Goal: Task Accomplishment & Management: Manage account settings

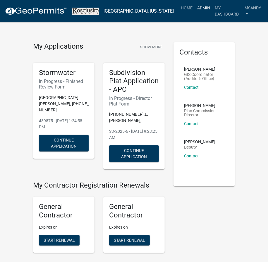
click at [195, 8] on link "Admin" at bounding box center [204, 7] width 18 height 11
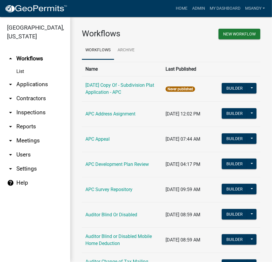
click at [25, 85] on link "arrow_drop_down Applications" at bounding box center [35, 84] width 70 height 14
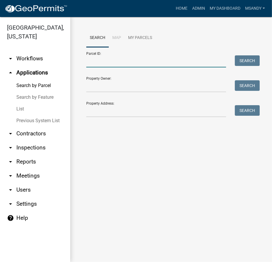
click at [98, 62] on input "Parcel ID:" at bounding box center [156, 61] width 140 height 12
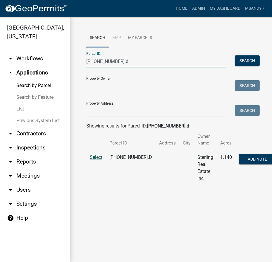
type input "[PHONE_NUMBER].d"
click at [94, 157] on span "Select" at bounding box center [96, 157] width 13 height 6
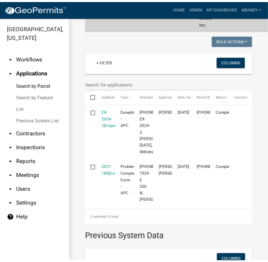
scroll to position [160, 0]
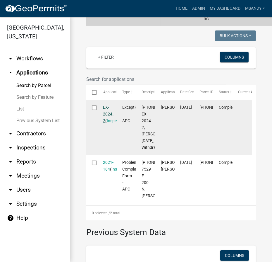
click at [106, 115] on link "EX-2024-2" at bounding box center [108, 114] width 11 height 18
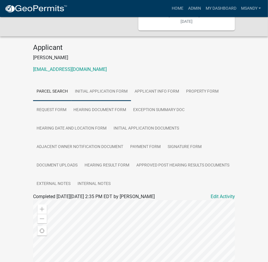
scroll to position [53, 0]
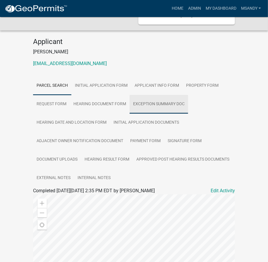
click at [151, 109] on link "Exception Summary Doc" at bounding box center [159, 104] width 59 height 19
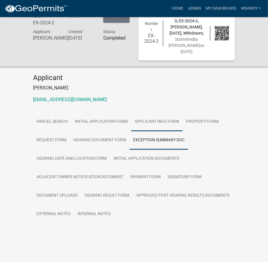
scroll to position [23, 0]
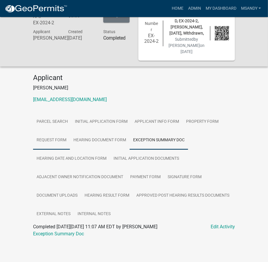
click at [55, 138] on link "Request Form" at bounding box center [51, 140] width 37 height 19
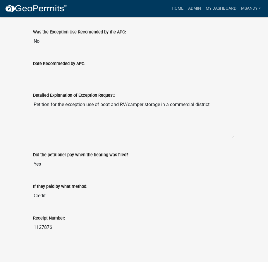
scroll to position [265, 0]
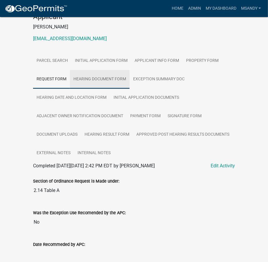
click at [108, 83] on link "Hearing Document Form" at bounding box center [100, 79] width 60 height 19
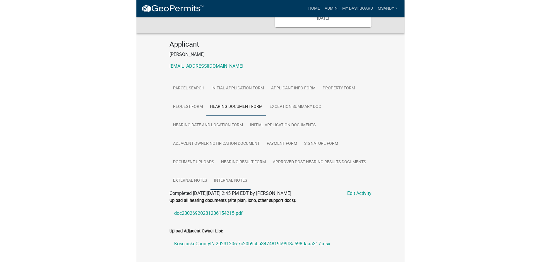
scroll to position [132, 0]
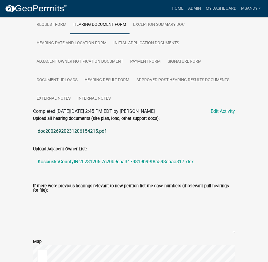
click at [71, 136] on link "doc20026920231206154215.pdf" at bounding box center [134, 131] width 202 height 14
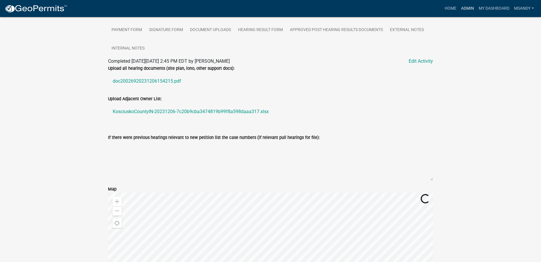
click at [268, 7] on link "Admin" at bounding box center [468, 8] width 18 height 11
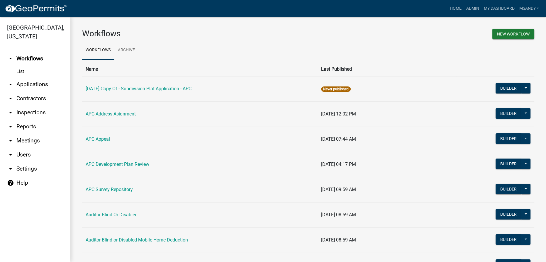
click at [25, 83] on link "arrow_drop_down Applications" at bounding box center [35, 84] width 70 height 14
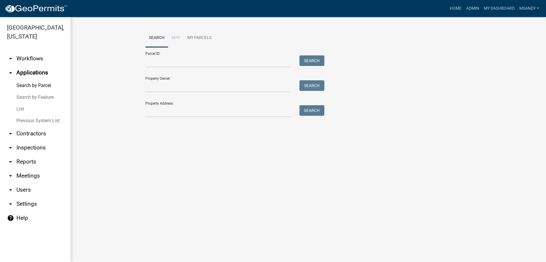
click at [14, 107] on link "List" at bounding box center [35, 109] width 70 height 12
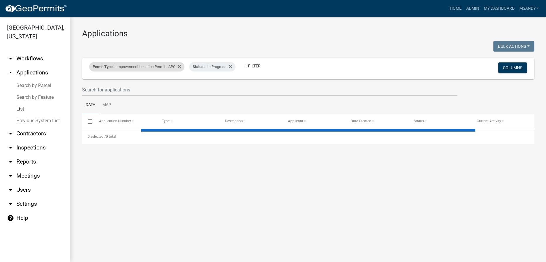
select select "3: 100"
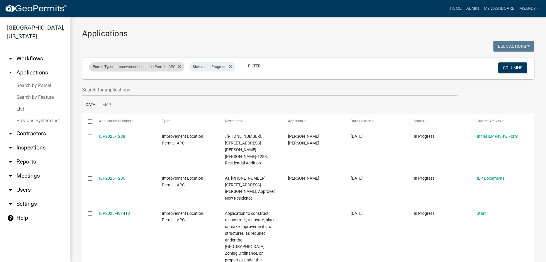
click at [139, 64] on div "Permit Type is Improvement Location Permit - APC" at bounding box center [136, 66] width 95 height 9
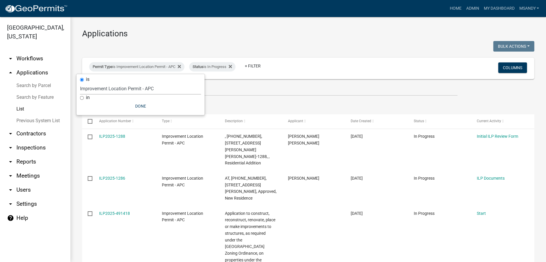
click at [130, 89] on select "Select an option [DATE] Copy Of - Subdivision Plat Application - APC APC Addres…" at bounding box center [140, 89] width 121 height 12
select select "a295c384-4ab8-4250-9ebd-40535d816693"
click at [80, 83] on select "Select an option [DATE] Copy Of - Subdivision Plat Application - APC APC Addres…" at bounding box center [140, 89] width 121 height 12
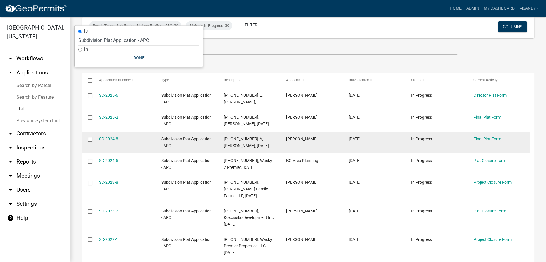
scroll to position [53, 0]
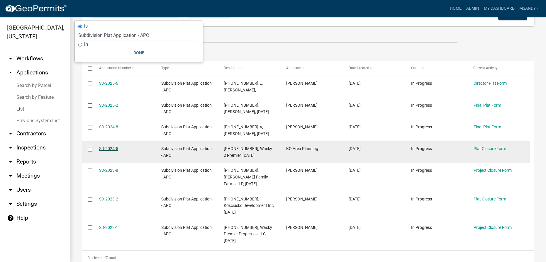
click at [109, 149] on link "SD-2024-5" at bounding box center [108, 148] width 19 height 5
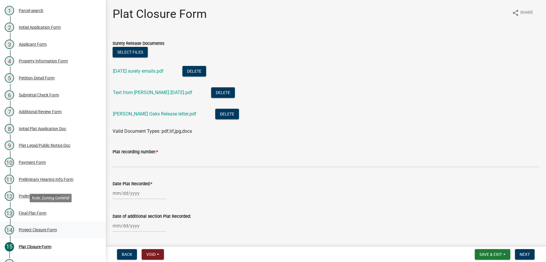
scroll to position [118, 0]
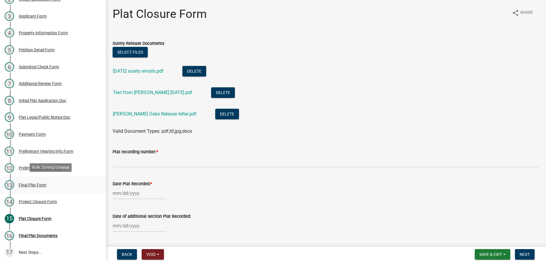
click at [33, 184] on div "Final Plat Form" at bounding box center [33, 185] width 28 height 4
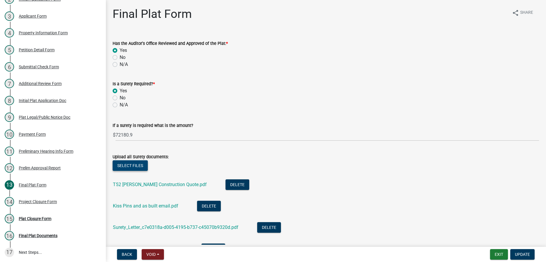
click at [129, 170] on button "Select files" at bounding box center [130, 165] width 35 height 11
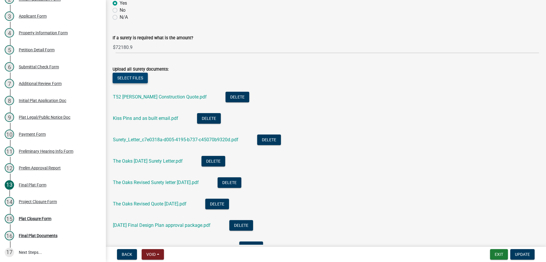
scroll to position [160, 0]
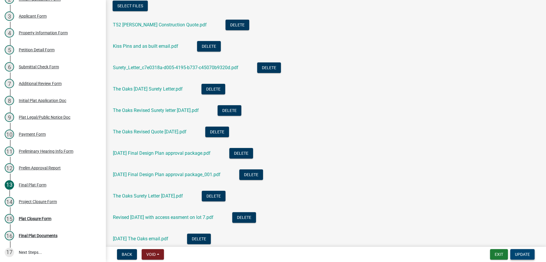
click at [268, 254] on span "Update" at bounding box center [522, 254] width 15 height 5
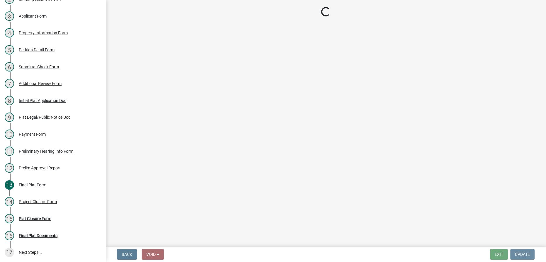
scroll to position [0, 0]
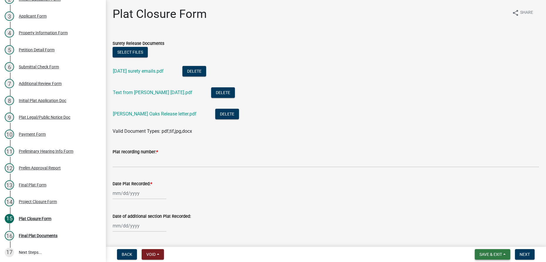
click at [268, 253] on span "Save & Exit" at bounding box center [490, 254] width 23 height 5
click at [268, 238] on button "Save & Exit" at bounding box center [486, 239] width 47 height 14
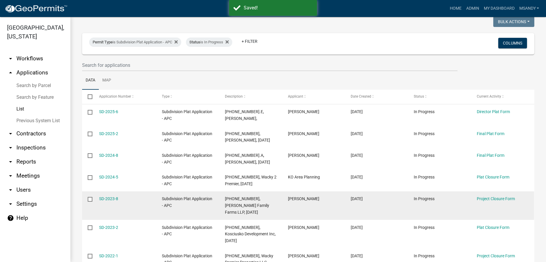
scroll to position [68, 0]
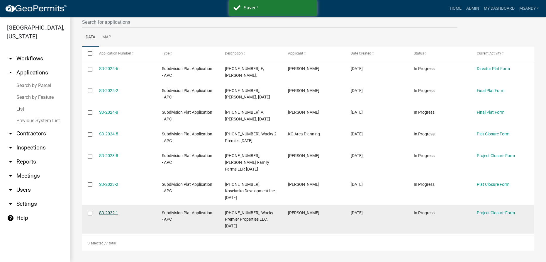
click at [110, 213] on link "SD-2022-1" at bounding box center [108, 212] width 19 height 5
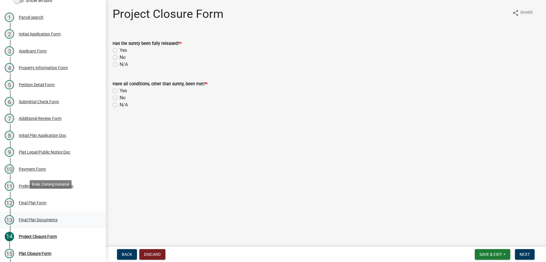
scroll to position [101, 0]
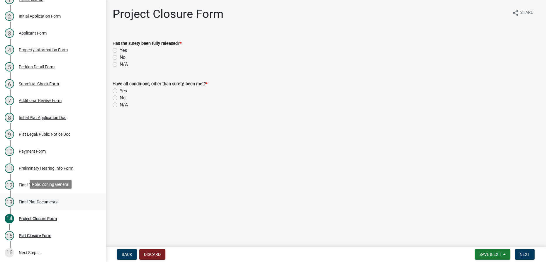
click at [39, 200] on div "Final Plat Documents" at bounding box center [38, 202] width 39 height 4
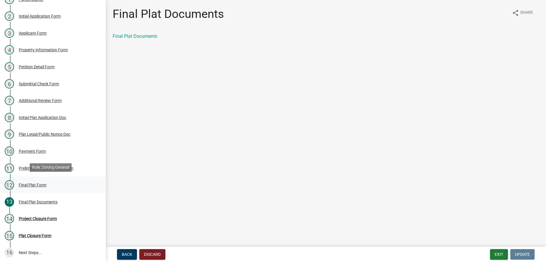
click at [29, 185] on div "Final Plat Form" at bounding box center [33, 185] width 28 height 4
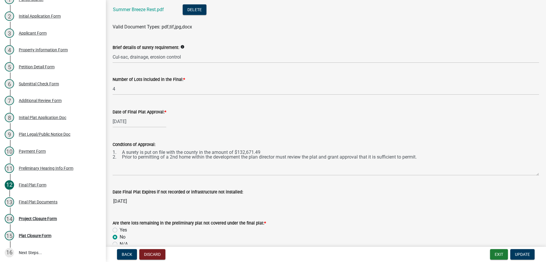
scroll to position [319, 0]
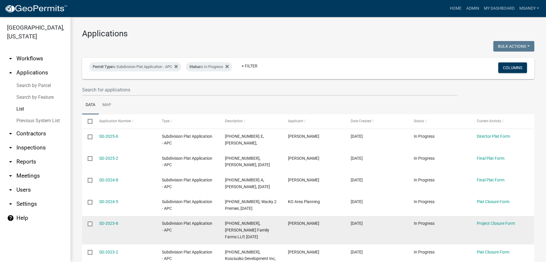
scroll to position [68, 0]
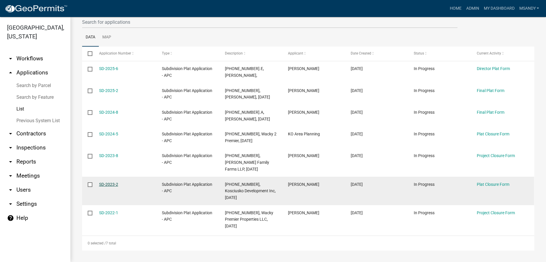
click at [111, 184] on link "SD-2023-2" at bounding box center [108, 184] width 19 height 5
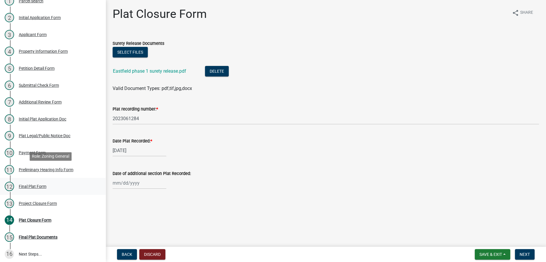
scroll to position [101, 0]
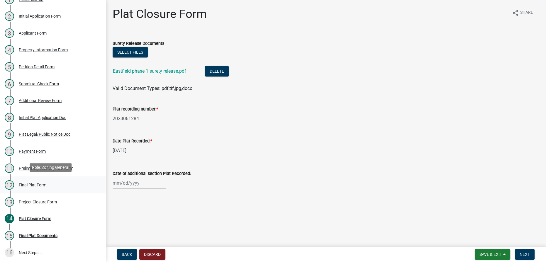
click at [33, 185] on div "Final Plat Form" at bounding box center [33, 185] width 28 height 4
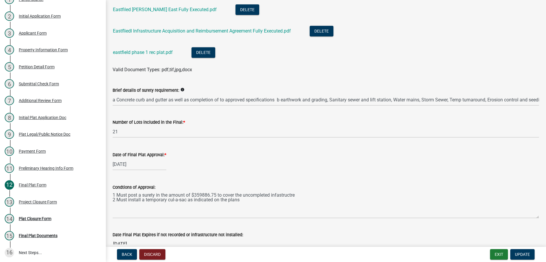
scroll to position [373, 0]
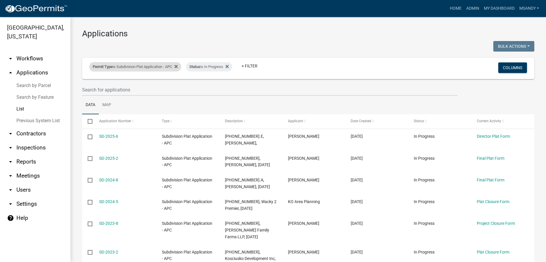
click at [137, 67] on div "Permit Type is Subdivision Plat Application - APC" at bounding box center [135, 66] width 92 height 9
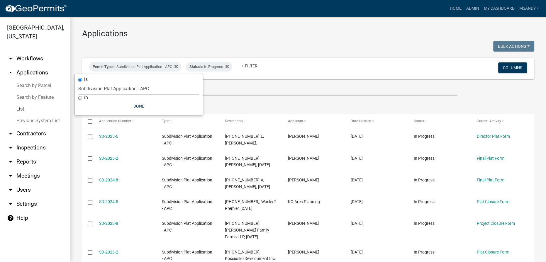
click at [133, 90] on select "Select an option [DATE] Copy Of - Subdivision Plat Application - APC APC Addres…" at bounding box center [138, 89] width 121 height 12
select select "a2c991f8-68ce-43d3-971c-57015753063b"
click at [80, 83] on select "Select an option [DATE] Copy Of - Subdivision Plat Application - APC APC Addres…" at bounding box center [138, 89] width 121 height 12
select select "3: 100"
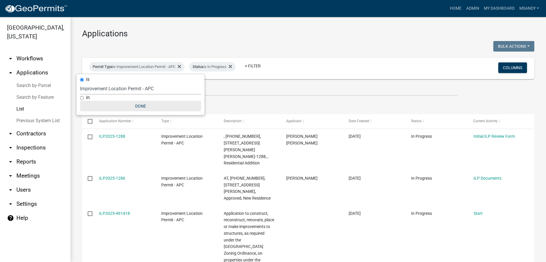
click at [137, 106] on button "Done" at bounding box center [140, 106] width 121 height 11
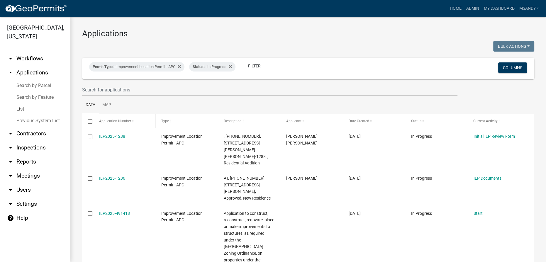
scroll to position [106, 0]
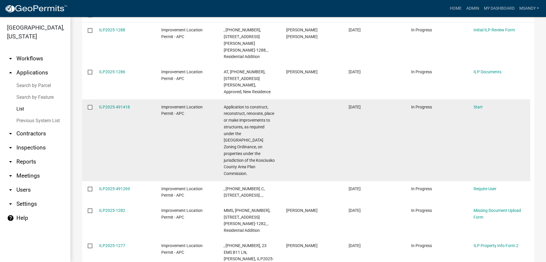
click at [90, 105] on input "checkbox" at bounding box center [90, 107] width 4 height 4
checkbox input "true"
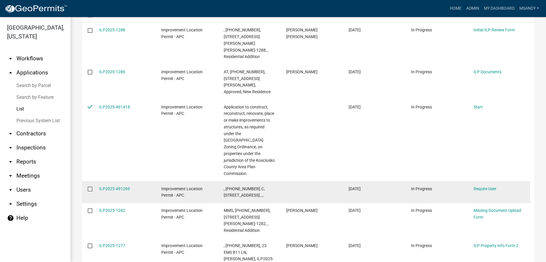
click at [89, 187] on input "checkbox" at bounding box center [90, 189] width 4 height 4
checkbox input "true"
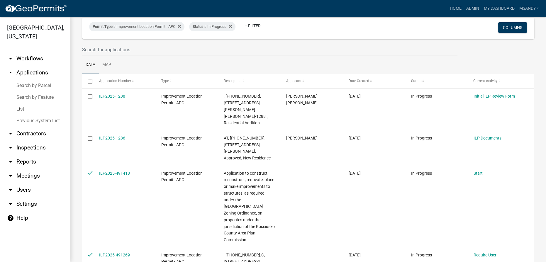
scroll to position [0, 0]
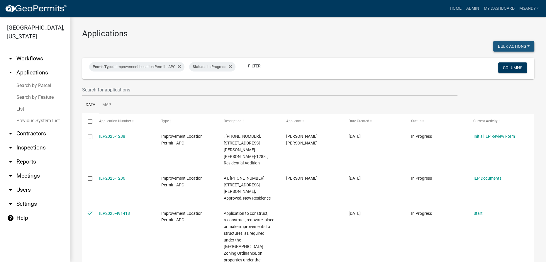
click at [268, 47] on button "Bulk Actions" at bounding box center [513, 46] width 41 height 11
click at [268, 57] on button "Void" at bounding box center [510, 61] width 47 height 14
checkbox input "false"
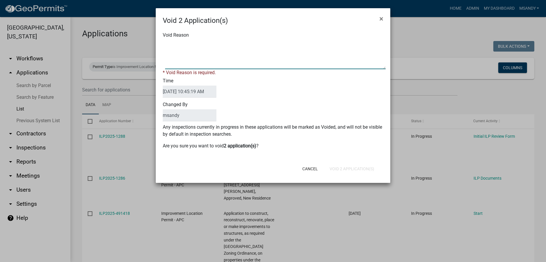
click at [268, 47] on textarea "Void Reason" at bounding box center [275, 54] width 220 height 29
type textarea "Incomplete"
click at [268, 162] on div "Cancel Void 2 Application(s)" at bounding box center [311, 168] width 144 height 15
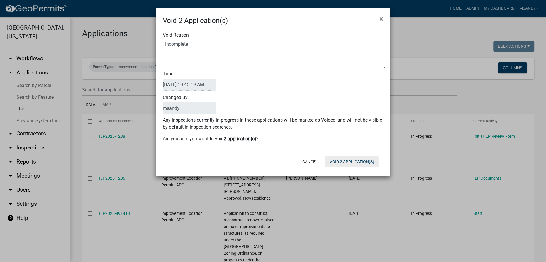
click at [268, 161] on button "Void 2 Application(s)" at bounding box center [352, 161] width 54 height 11
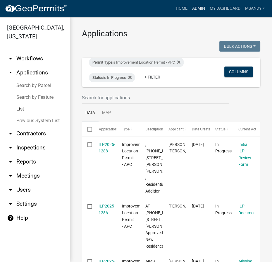
click at [199, 7] on link "Admin" at bounding box center [199, 8] width 18 height 11
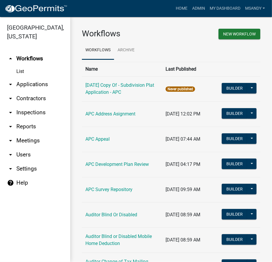
click at [32, 84] on link "arrow_drop_down Applications" at bounding box center [35, 84] width 70 height 14
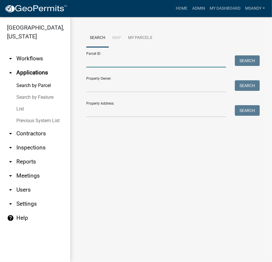
click at [106, 62] on input "Parcel ID:" at bounding box center [156, 61] width 140 height 12
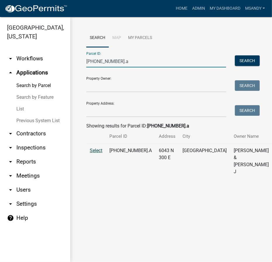
type input "[PHONE_NUMBER].a"
click at [98, 153] on span "Select" at bounding box center [96, 151] width 13 height 6
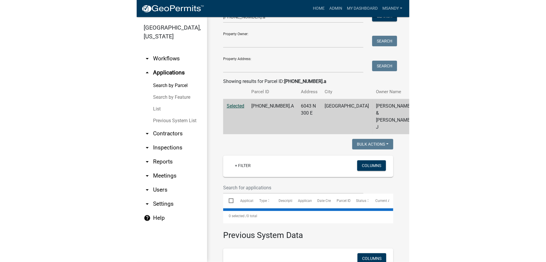
scroll to position [106, 0]
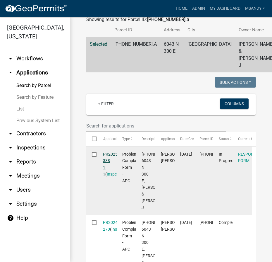
click at [113, 161] on link "PR2025-338 1 1" at bounding box center [111, 164] width 16 height 25
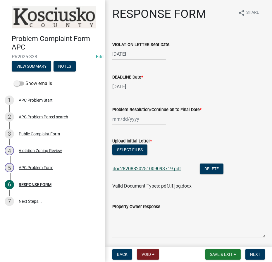
click at [148, 167] on link "doc28208820251009093719.pdf" at bounding box center [147, 169] width 69 height 6
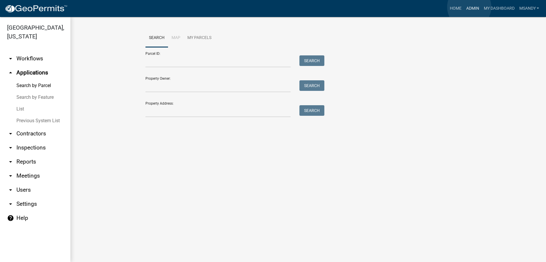
click at [268, 7] on link "Admin" at bounding box center [472, 8] width 18 height 11
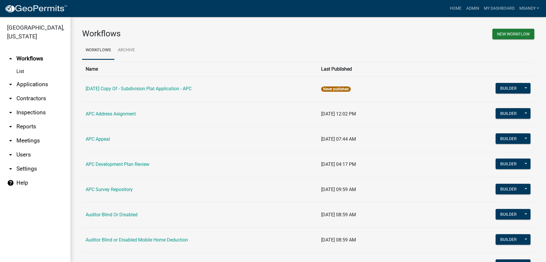
click at [36, 85] on link "arrow_drop_down Applications" at bounding box center [35, 84] width 70 height 14
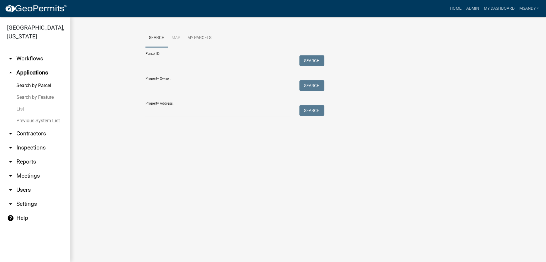
click at [20, 107] on link "List" at bounding box center [35, 109] width 70 height 12
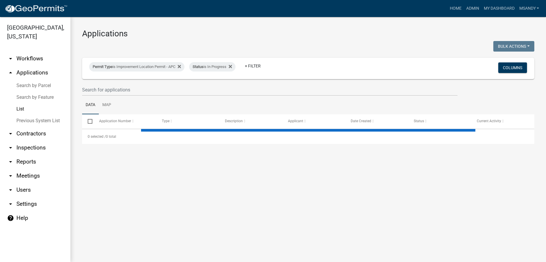
select select "3: 100"
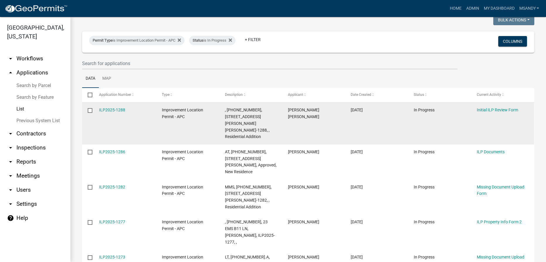
scroll to position [80, 0]
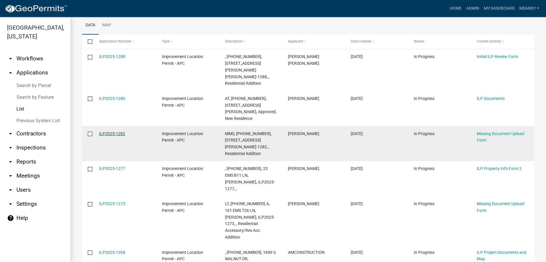
click at [105, 131] on link "ILP2025-1282" at bounding box center [112, 133] width 26 height 5
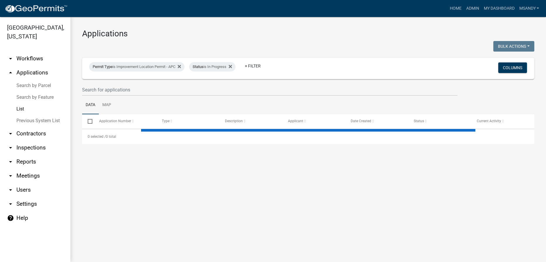
select select "3: 100"
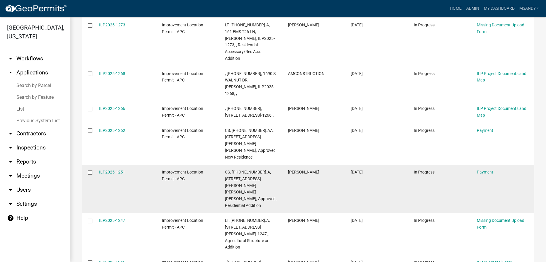
scroll to position [266, 0]
